Goal: Task Accomplishment & Management: Manage account settings

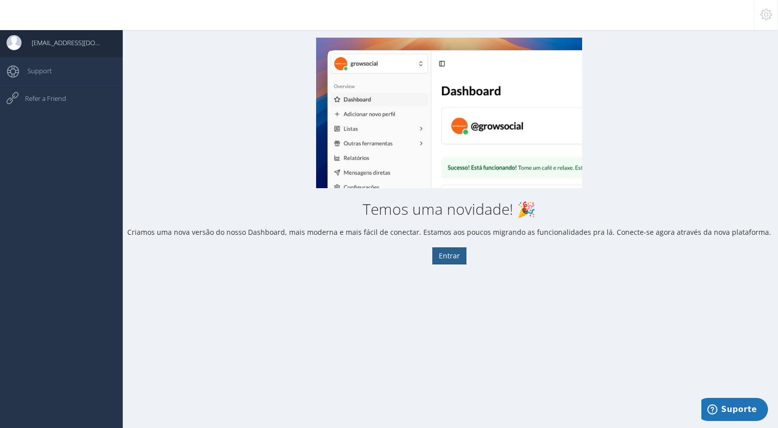
click at [457, 262] on button "Entrar" at bounding box center [450, 255] width 34 height 17
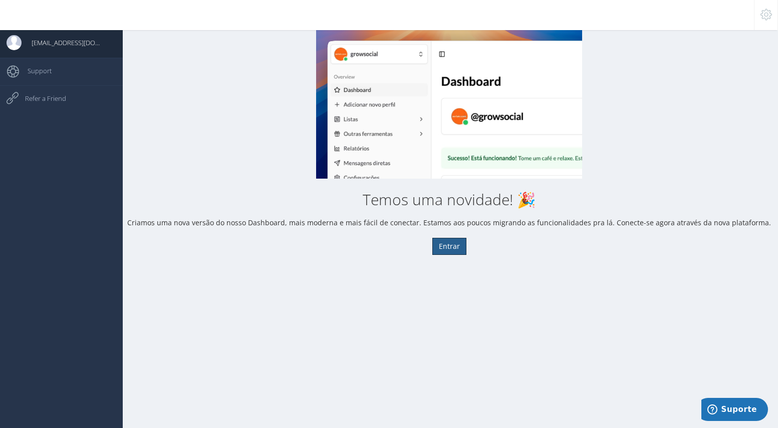
scroll to position [10, 0]
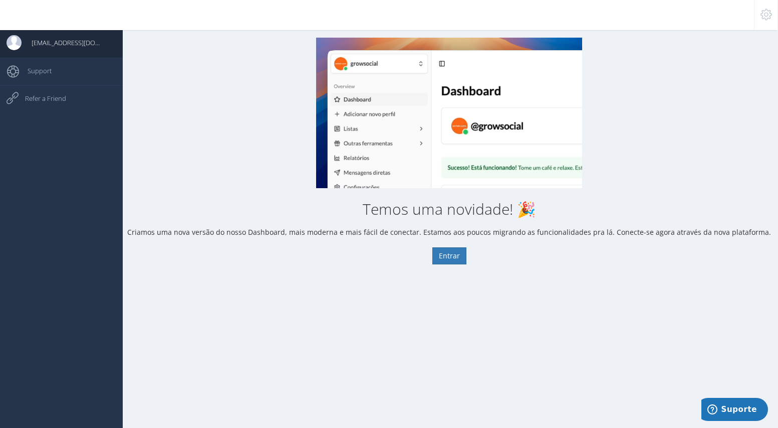
drag, startPoint x: 113, startPoint y: 159, endPoint x: 132, endPoint y: 173, distance: 23.7
click at [22, 49] on span "[EMAIL_ADDRESS][DOMAIN_NAME]" at bounding box center [63, 42] width 83 height 25
